Goal: Information Seeking & Learning: Learn about a topic

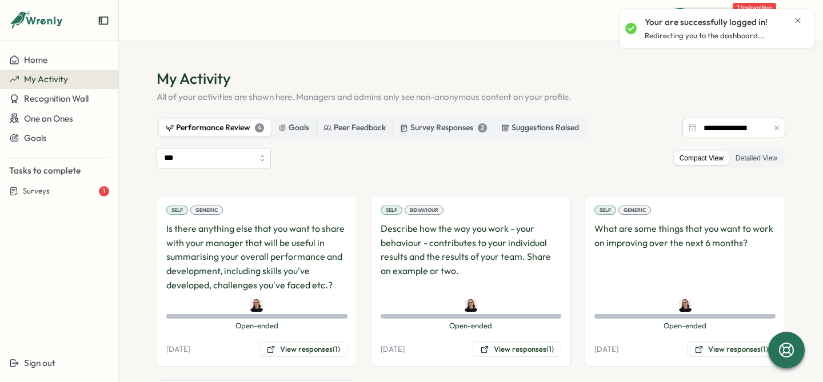
click at [799, 19] on icon "Close notification" at bounding box center [798, 20] width 5 height 5
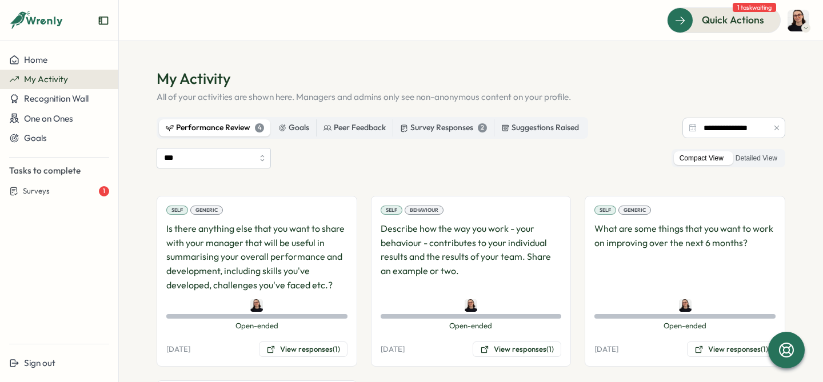
click at [213, 77] on h1 "My Activity" at bounding box center [471, 79] width 629 height 20
click at [227, 79] on h1 "My Activity" at bounding box center [471, 79] width 629 height 20
click at [222, 74] on h1 "My Activity" at bounding box center [471, 79] width 629 height 20
click at [466, 49] on section "**********" at bounding box center [471, 211] width 704 height 341
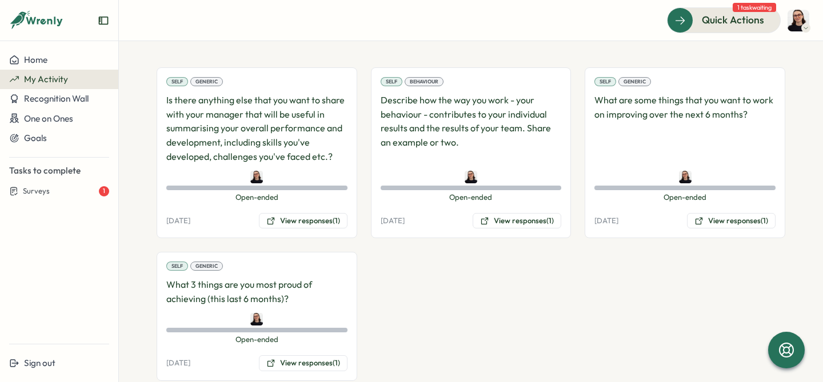
click at [656, 128] on p "What are some things that you want to work on improving over the next 6 months?" at bounding box center [684, 128] width 181 height 71
click at [702, 217] on button "View responses (1)" at bounding box center [731, 221] width 89 height 16
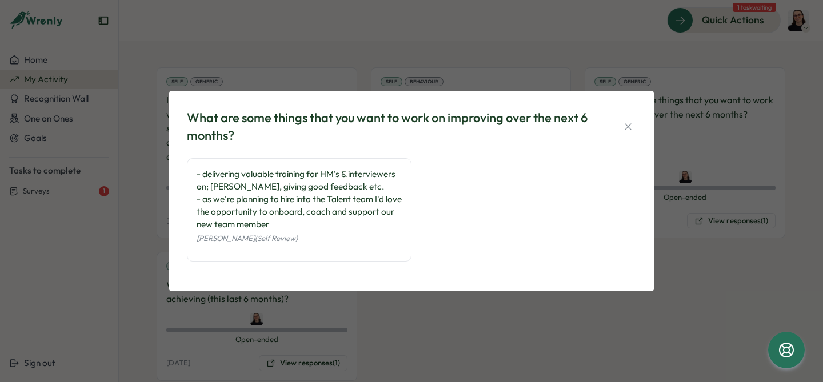
drag, startPoint x: 201, startPoint y: 174, endPoint x: 286, endPoint y: 185, distance: 85.9
click at [287, 185] on div "- delivering valuable training for HM's & interviewers on; [PERSON_NAME], givin…" at bounding box center [299, 199] width 205 height 63
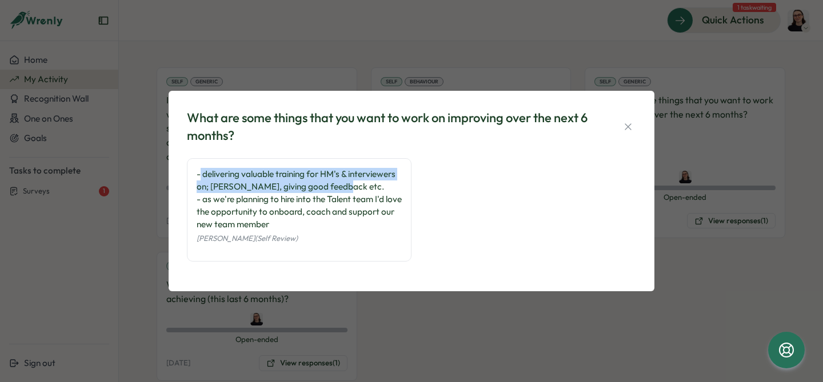
drag, startPoint x: 346, startPoint y: 188, endPoint x: 199, endPoint y: 170, distance: 148.0
click at [199, 170] on div "- delivering valuable training for HM's & interviewers on; [PERSON_NAME], givin…" at bounding box center [299, 199] width 205 height 63
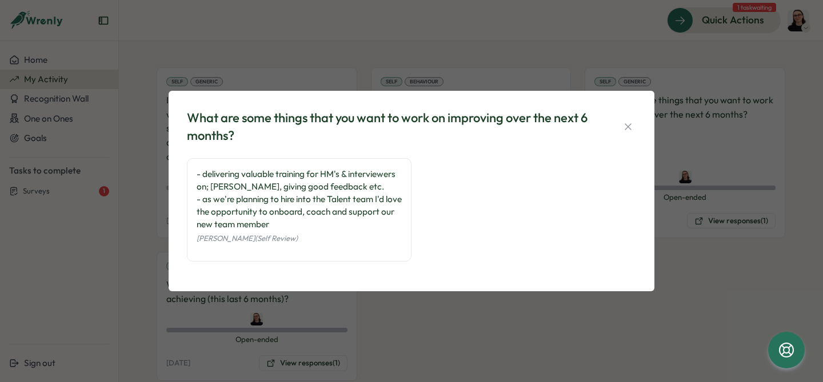
click at [474, 74] on div "What are some things that you want to work on improving over the next 6 months?…" at bounding box center [411, 191] width 823 height 382
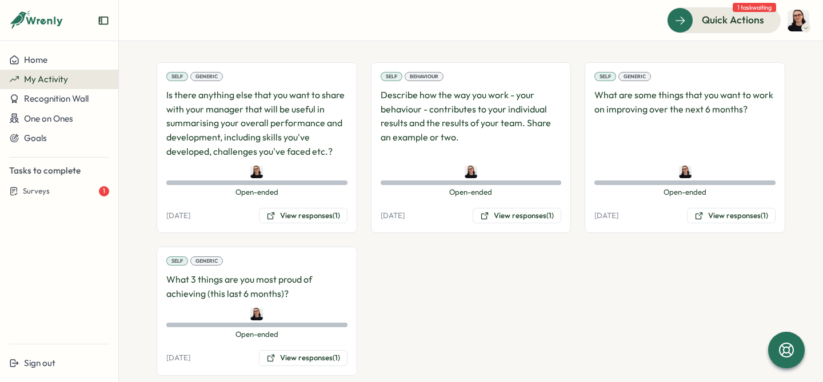
scroll to position [137, 0]
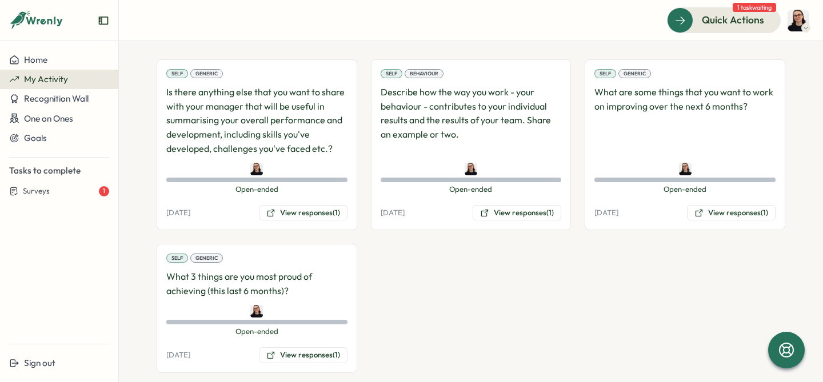
click at [363, 207] on div "Self Generic Is there anything else that you want to share with your manager th…" at bounding box center [471, 216] width 629 height 314
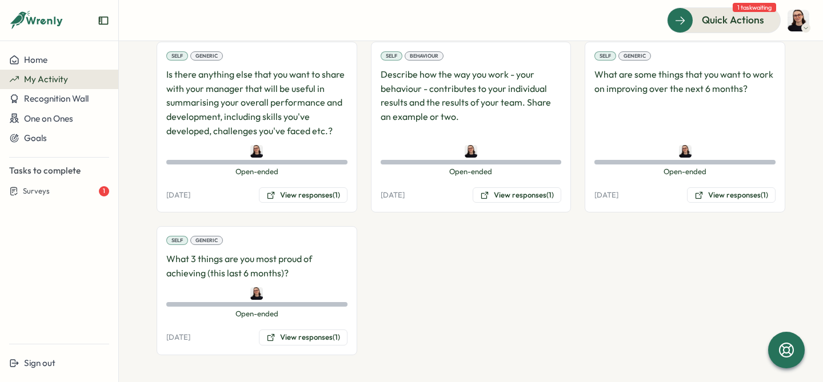
scroll to position [0, 0]
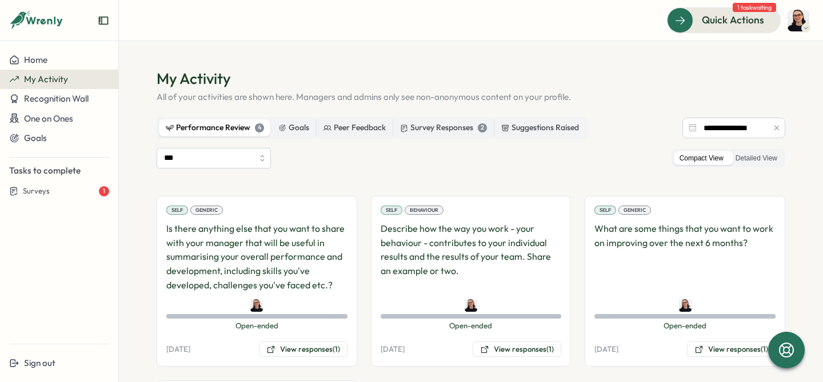
click at [639, 19] on div "Quick Actions 1 task waiting" at bounding box center [471, 19] width 677 height 25
drag, startPoint x: 736, startPoint y: 6, endPoint x: 778, endPoint y: 7, distance: 41.8
click at [778, 7] on div "Quick Actions 1 task waiting" at bounding box center [724, 19] width 114 height 25
click at [770, 6] on span "1 task waiting" at bounding box center [754, 7] width 43 height 9
click at [306, 127] on label "Goals" at bounding box center [293, 127] width 45 height 17
